Goal: Transaction & Acquisition: Download file/media

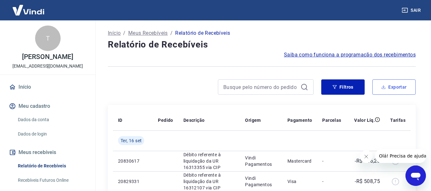
click at [396, 87] on button "Exportar" at bounding box center [394, 87] width 43 height 15
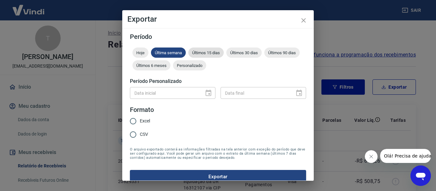
click at [215, 51] on span "Últimos 15 dias" at bounding box center [205, 52] width 35 height 5
click at [134, 121] on input "Excel" at bounding box center [132, 121] width 13 height 13
radio input "true"
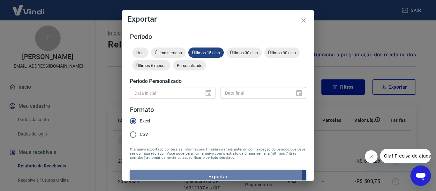
click at [197, 175] on button "Exportar" at bounding box center [218, 176] width 176 height 13
